Goal: Task Accomplishment & Management: Complete application form

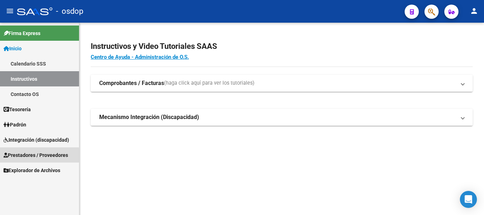
click at [35, 156] on span "Prestadores / Proveedores" at bounding box center [36, 155] width 64 height 8
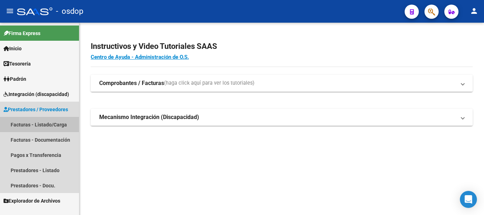
click at [43, 124] on link "Facturas - Listado/Carga" at bounding box center [39, 124] width 79 height 15
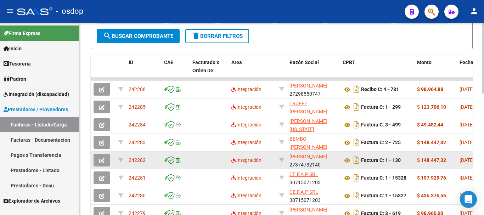
scroll to position [248, 0]
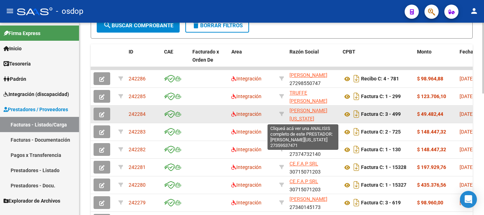
click at [299, 111] on span "[PERSON_NAME][US_STATE]" at bounding box center [308, 115] width 38 height 14
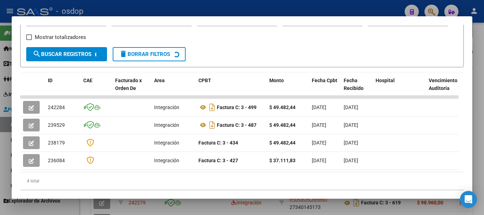
scroll to position [133, 0]
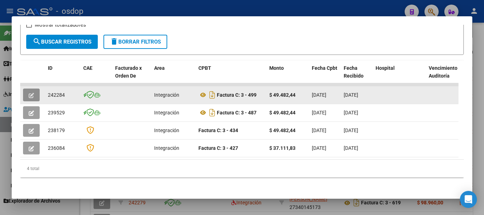
click at [32, 97] on icon "button" at bounding box center [31, 95] width 5 height 5
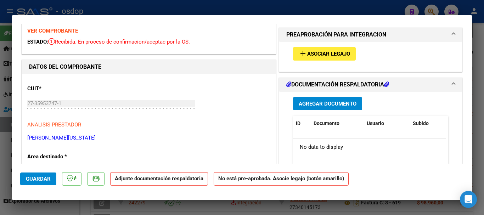
scroll to position [0, 0]
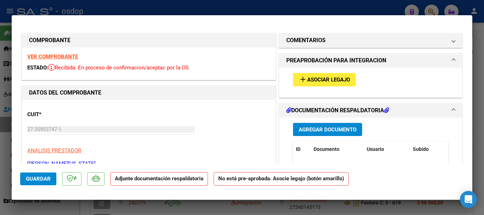
click at [313, 11] on div at bounding box center [242, 107] width 484 height 215
type input "$ 0,00"
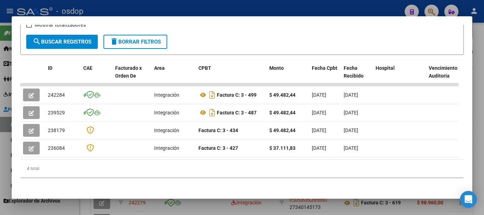
click at [319, 7] on div at bounding box center [242, 107] width 484 height 215
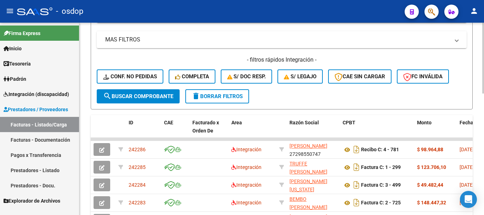
click at [218, 93] on span "delete Borrar Filtros" at bounding box center [217, 96] width 51 height 6
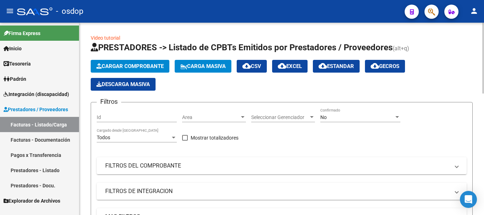
click at [126, 64] on span "Cargar Comprobante" at bounding box center [129, 66] width 67 height 6
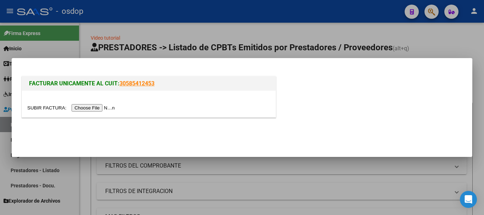
click at [96, 108] on input "file" at bounding box center [72, 107] width 90 height 7
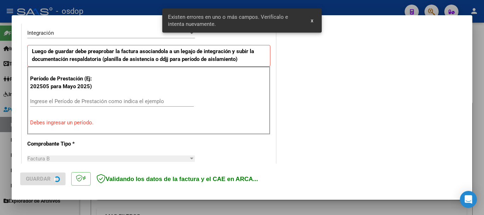
scroll to position [177, 0]
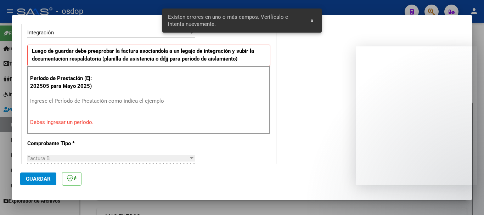
click at [113, 103] on input "Ingrese el Período de Prestación como indica el ejemplo" at bounding box center [112, 101] width 164 height 6
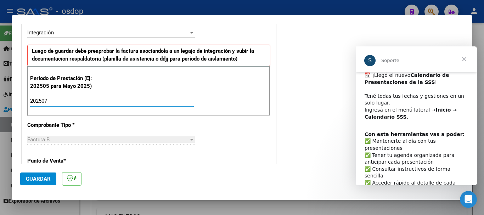
scroll to position [21, 0]
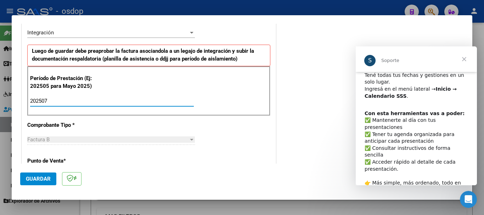
type input "202507"
click at [463, 58] on span "Cerrar" at bounding box center [464, 59] width 26 height 26
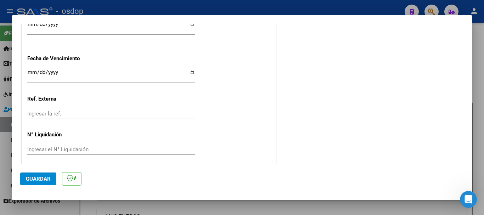
scroll to position [524, 0]
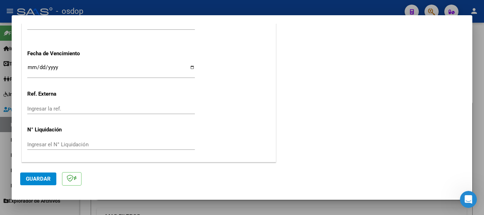
click at [32, 180] on span "Guardar" at bounding box center [38, 179] width 25 height 6
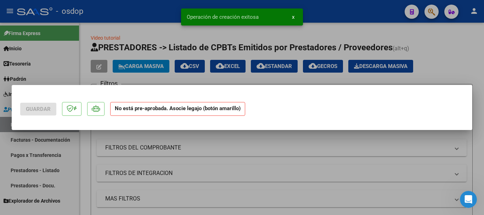
scroll to position [0, 0]
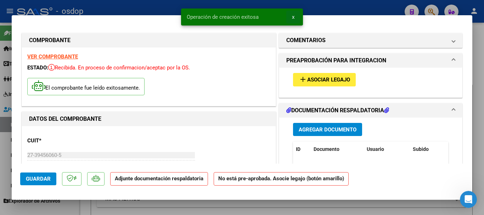
click at [293, 17] on span "x" at bounding box center [293, 17] width 2 height 6
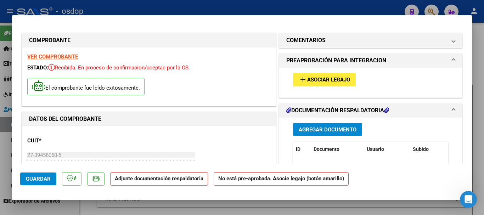
click at [322, 79] on span "Asociar Legajo" at bounding box center [328, 80] width 43 height 6
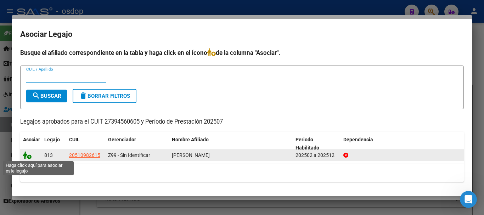
click at [25, 156] on icon at bounding box center [27, 155] width 9 height 8
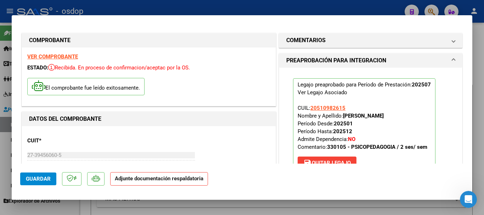
scroll to position [106, 0]
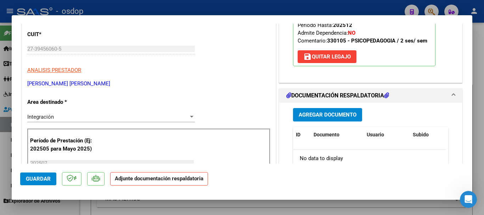
click at [328, 113] on span "Agregar Documento" at bounding box center [328, 115] width 58 height 6
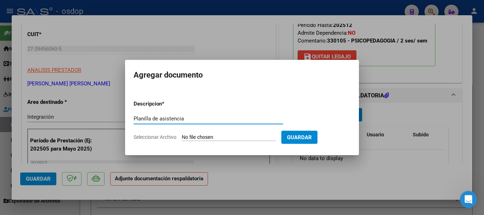
type input "Planilla de asistencia"
click at [212, 136] on input "Seleccionar Archivo" at bounding box center [229, 137] width 94 height 7
type input "C:\fakepath\[PERSON_NAME] 648 - CAMPOS - [DATE] - ASIS.pdf"
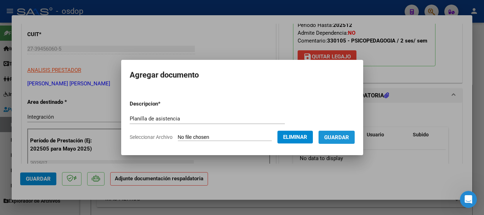
click at [344, 138] on span "Guardar" at bounding box center [336, 137] width 25 height 6
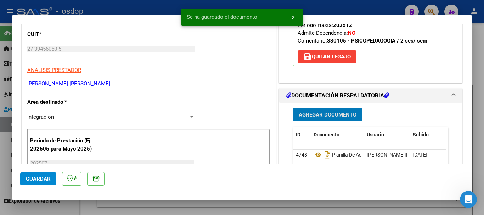
click at [293, 16] on span "x" at bounding box center [293, 17] width 2 height 6
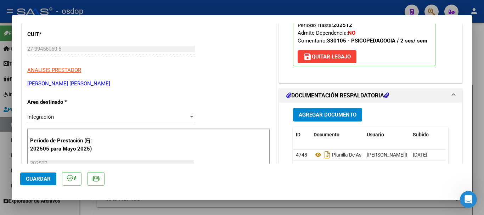
click at [46, 180] on span "Guardar" at bounding box center [38, 179] width 25 height 6
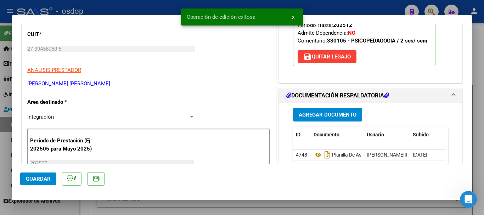
click at [293, 17] on span "x" at bounding box center [293, 17] width 2 height 6
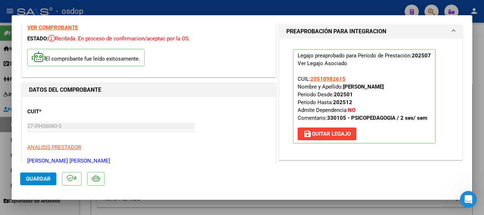
scroll to position [0, 0]
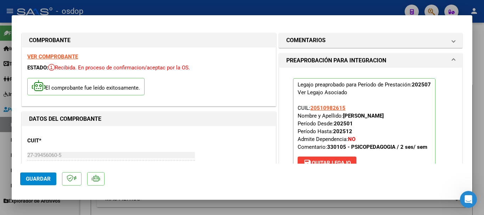
click at [260, 10] on div at bounding box center [242, 107] width 484 height 215
type input "$ 0,00"
